Goal: Transaction & Acquisition: Purchase product/service

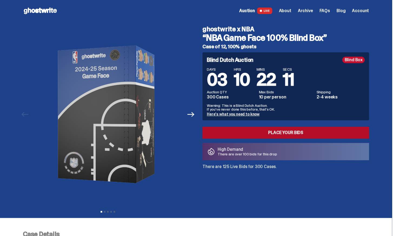
click at [291, 133] on link "Place your Bids" at bounding box center [285, 133] width 166 height 12
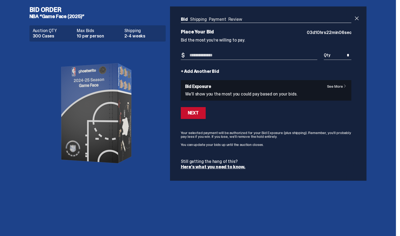
click at [224, 56] on input "Bid Amount" at bounding box center [249, 55] width 137 height 9
type input "***"
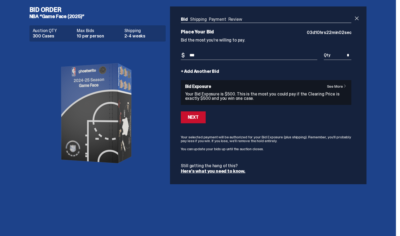
click at [341, 56] on input "*" at bounding box center [338, 55] width 28 height 9
click at [350, 56] on input "*" at bounding box center [338, 55] width 28 height 9
type input "*"
click at [197, 118] on div "Next" at bounding box center [193, 117] width 11 height 4
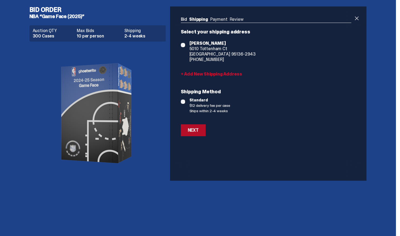
click at [193, 130] on div "Next" at bounding box center [193, 130] width 11 height 4
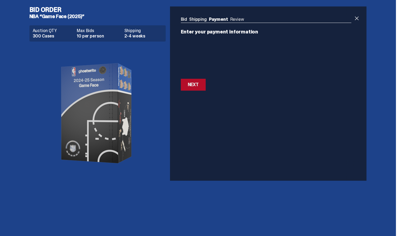
click at [199, 86] on button "Next Next" at bounding box center [193, 85] width 25 height 12
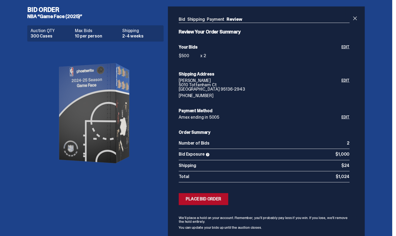
click at [210, 200] on div "Place Bid Order" at bounding box center [203, 199] width 35 height 4
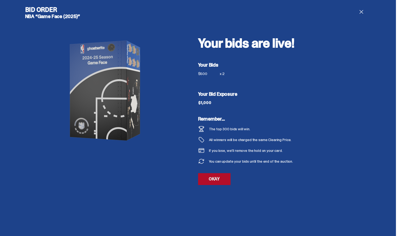
click at [216, 179] on link "OKAY" at bounding box center [214, 179] width 32 height 12
